Goal: Task Accomplishment & Management: Use online tool/utility

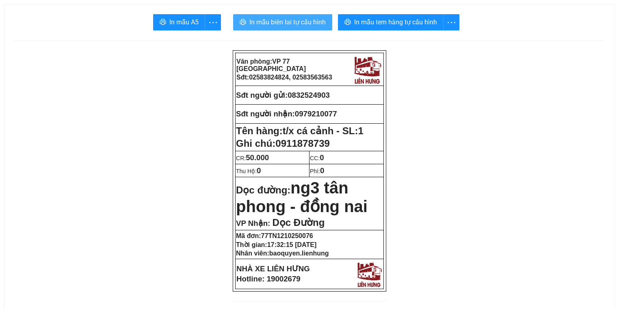
click at [298, 22] on span "In mẫu biên lai tự cấu hình" at bounding box center [287, 22] width 76 height 10
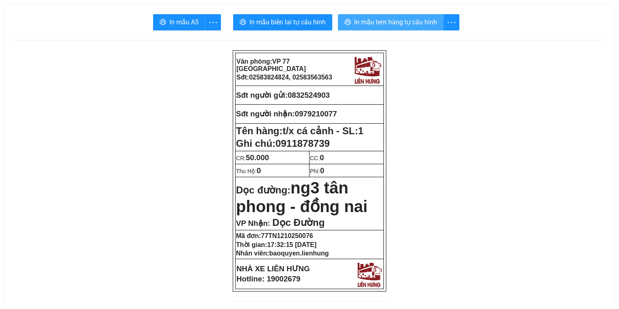
click at [416, 15] on button "In mẫu tem hàng tự cấu hình" at bounding box center [391, 22] width 106 height 16
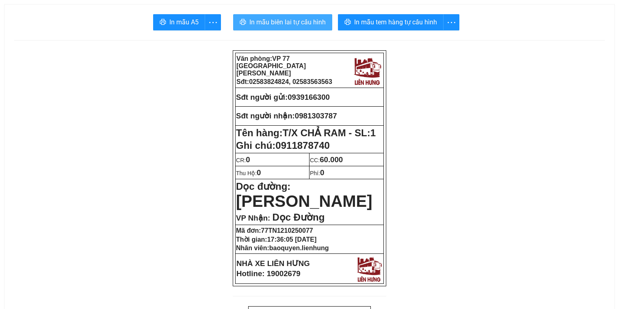
click at [291, 19] on span "In mẫu biên lai tự cấu hình" at bounding box center [287, 22] width 76 height 10
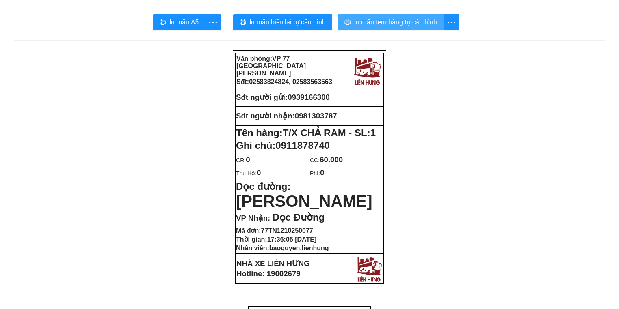
click at [361, 17] on span "In mẫu tem hàng tự cấu hình" at bounding box center [395, 22] width 83 height 10
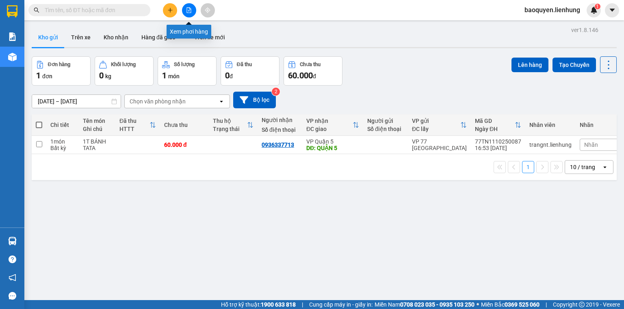
click at [190, 11] on icon "file-add" at bounding box center [189, 10] width 4 height 6
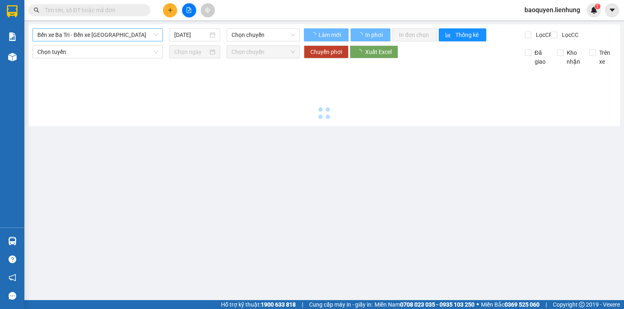
click at [140, 32] on span "Bến xe Ba Tri - Bến xe Vạn Ninh" at bounding box center [97, 35] width 121 height 12
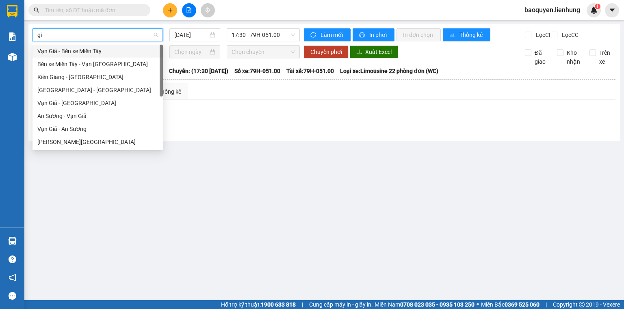
type input "g"
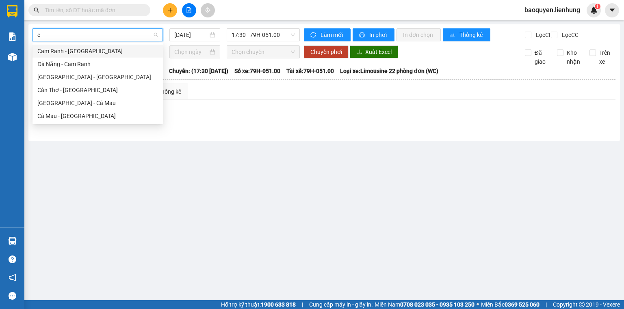
type input "cà"
click at [117, 101] on div "Nha Trang - Cà Mau" at bounding box center [97, 103] width 121 height 9
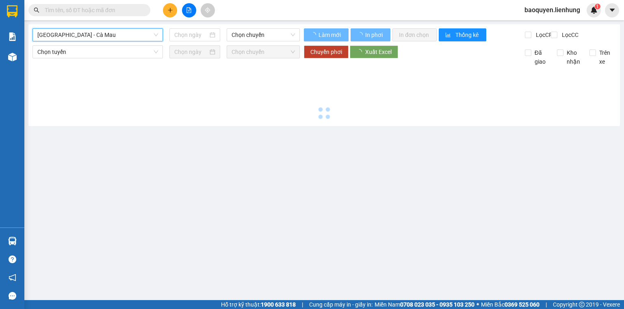
type input "12/10/2025"
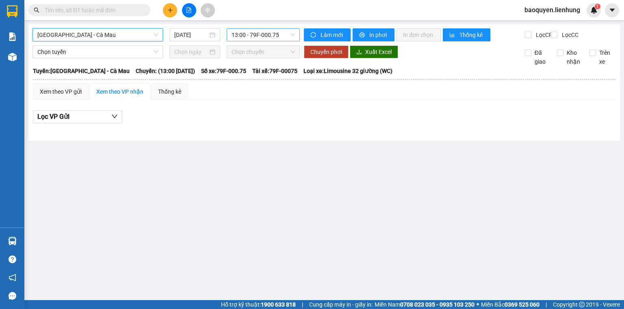
click at [244, 36] on span "13:00 - 79F-000.75" at bounding box center [264, 35] width 64 height 12
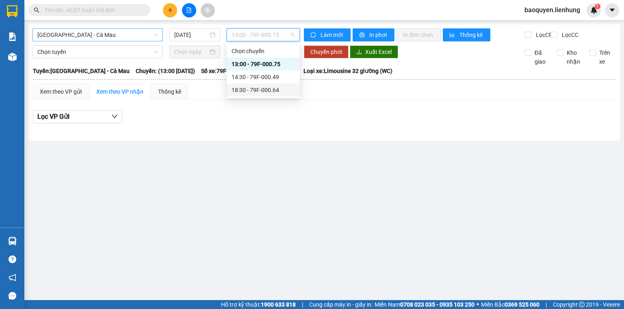
click at [253, 88] on div "18:30 - 79F-000.64" at bounding box center [263, 90] width 63 height 9
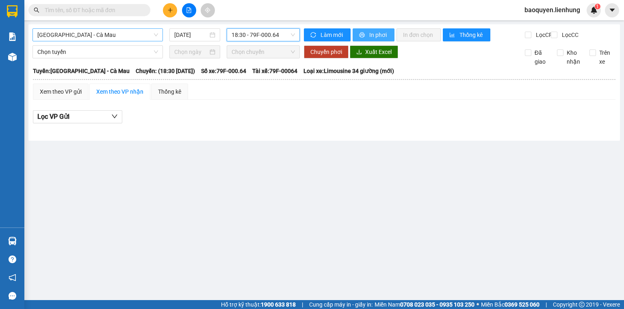
click at [372, 33] on span "In phơi" at bounding box center [378, 34] width 19 height 9
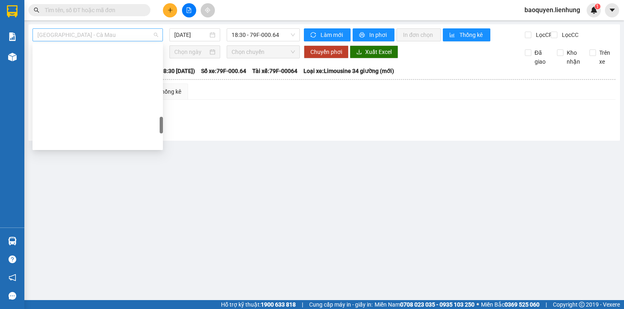
click at [104, 41] on span "Nha Trang - Cà Mau" at bounding box center [97, 35] width 121 height 12
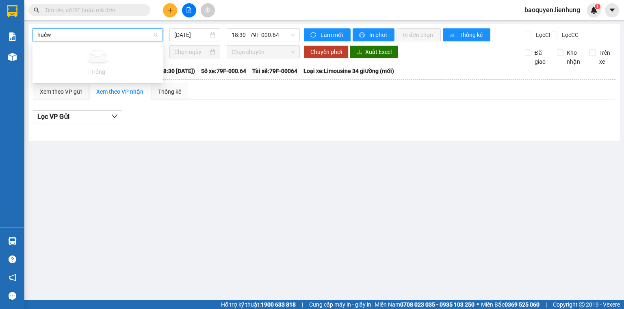
type input "huế"
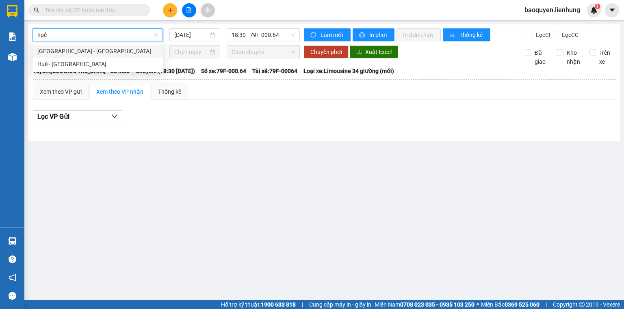
click at [106, 49] on div "Nha Trang - Huế" at bounding box center [97, 51] width 121 height 9
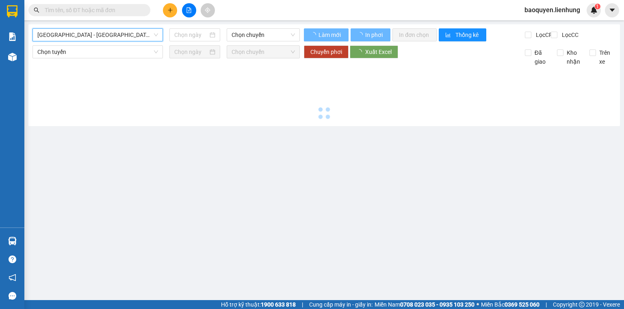
type input "12/10/2025"
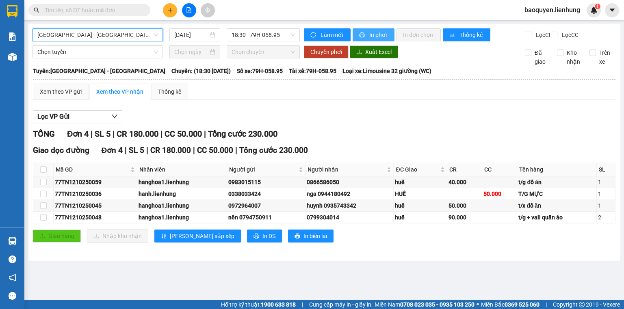
click at [367, 41] on div "Làm mới In phơi In đơn chọn Thống kê" at bounding box center [414, 34] width 221 height 13
click at [369, 36] on span "In phơi" at bounding box center [378, 34] width 19 height 9
